Goal: Find specific page/section: Find specific page/section

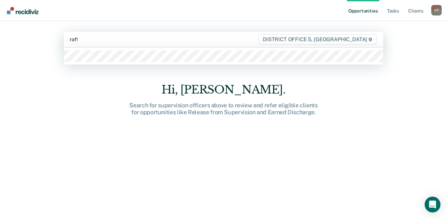
type input "raffs"
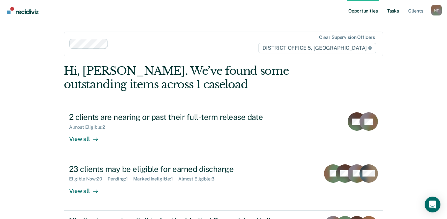
click at [393, 13] on link "Tasks" at bounding box center [393, 10] width 14 height 21
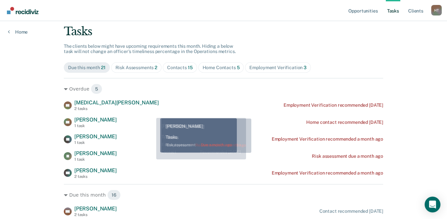
scroll to position [33, 0]
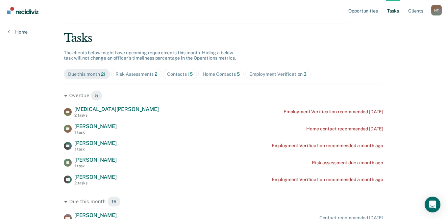
click at [150, 76] on div "Risk Assessments 2" at bounding box center [136, 74] width 42 height 6
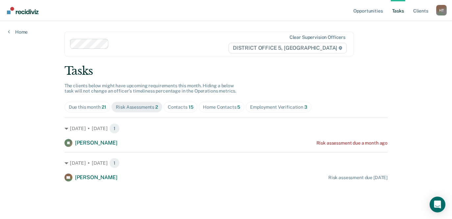
click at [185, 107] on div "Contacts 15" at bounding box center [181, 107] width 26 height 6
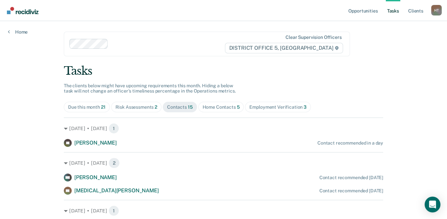
click at [183, 110] on span "Contacts 15" at bounding box center [180, 107] width 34 height 11
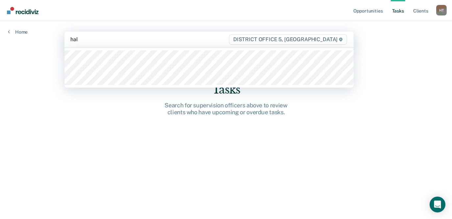
type input "[PERSON_NAME]"
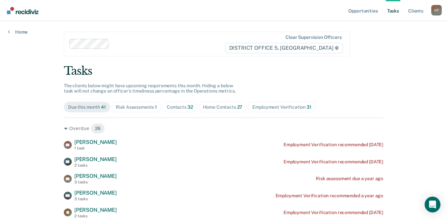
click at [146, 104] on div "Risk Assessments 1" at bounding box center [136, 107] width 41 height 6
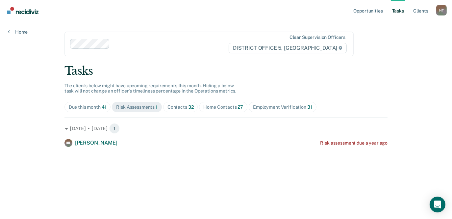
click at [179, 106] on div "Contacts 32" at bounding box center [180, 107] width 26 height 6
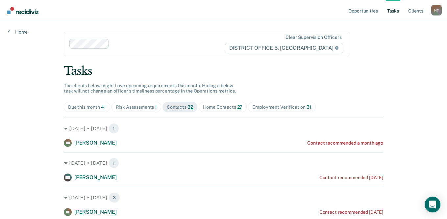
click at [216, 110] on span "Home Contacts 27" at bounding box center [223, 107] width 48 height 11
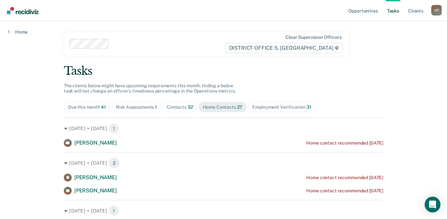
click at [187, 110] on span "Contacts 32" at bounding box center [179, 107] width 35 height 11
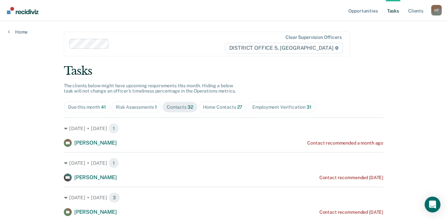
click at [145, 106] on div "Risk Assessments 1" at bounding box center [136, 107] width 41 height 6
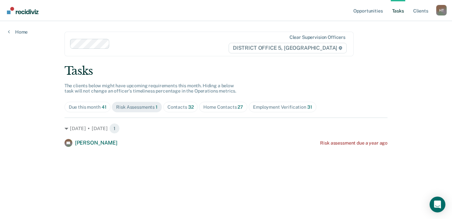
click at [175, 105] on div "Contacts 32" at bounding box center [180, 107] width 26 height 6
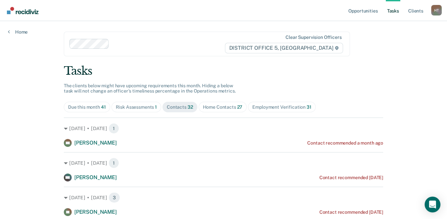
click at [214, 107] on div "Home Contacts 27" at bounding box center [223, 107] width 40 height 6
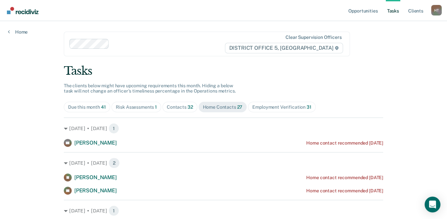
click at [187, 106] on span "32" at bounding box center [190, 106] width 6 height 5
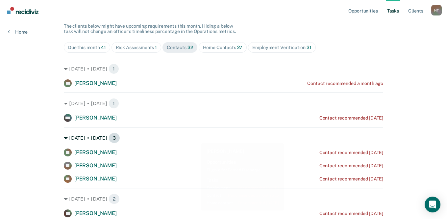
scroll to position [70, 0]
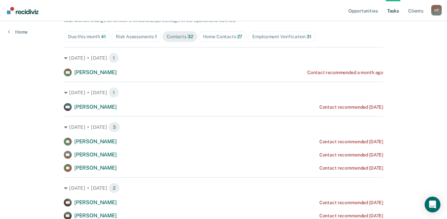
click at [209, 40] on span "Home Contacts 27" at bounding box center [223, 36] width 48 height 11
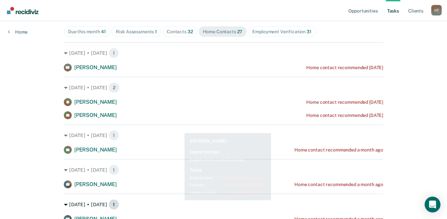
scroll to position [0, 0]
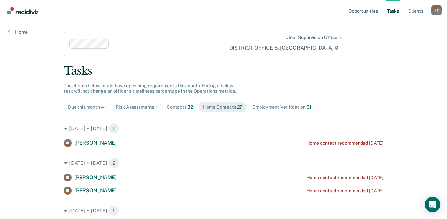
drag, startPoint x: 181, startPoint y: 111, endPoint x: 182, endPoint y: 107, distance: 4.1
click at [181, 109] on span "Contacts 32" at bounding box center [179, 107] width 35 height 11
